Goal: Task Accomplishment & Management: Manage account settings

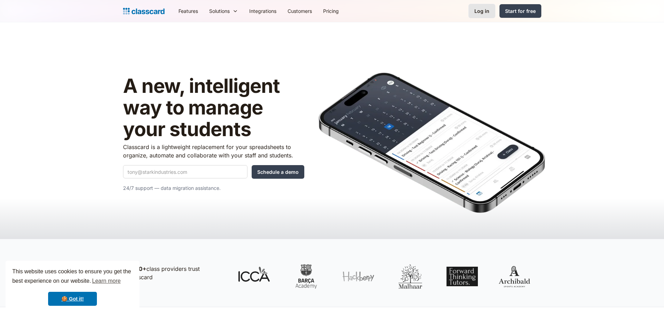
click at [491, 13] on link "Log in" at bounding box center [482, 11] width 27 height 14
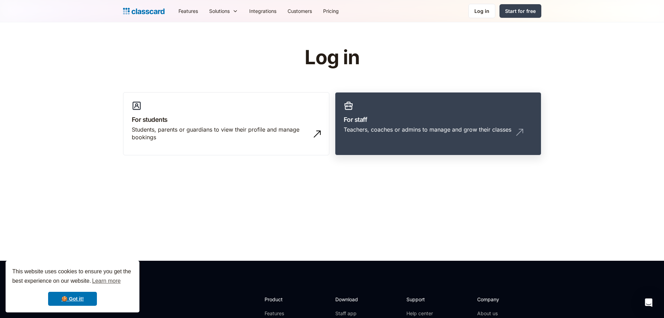
click at [409, 130] on div "Teachers, coaches or admins to manage and grow their classes" at bounding box center [428, 130] width 168 height 8
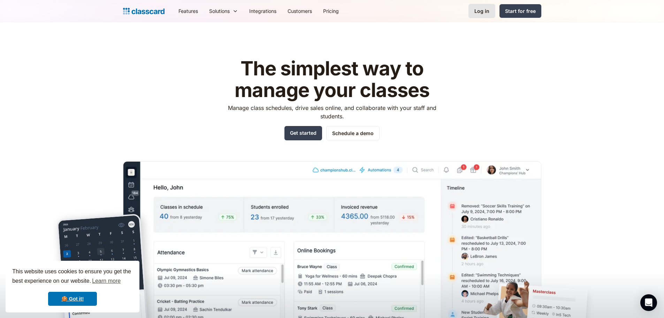
click at [477, 11] on div "Log in" at bounding box center [482, 10] width 15 height 7
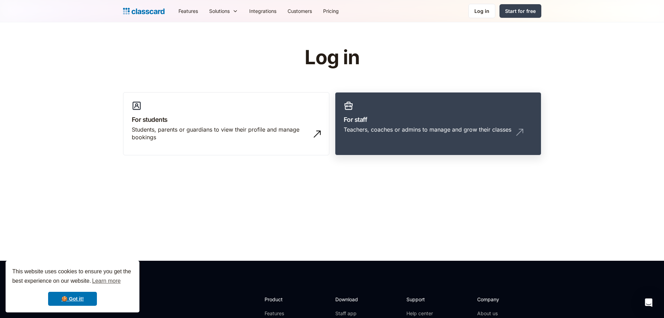
click at [378, 127] on div "Teachers, coaches or admins to manage and grow their classes" at bounding box center [428, 130] width 168 height 8
